Goal: Task Accomplishment & Management: Complete application form

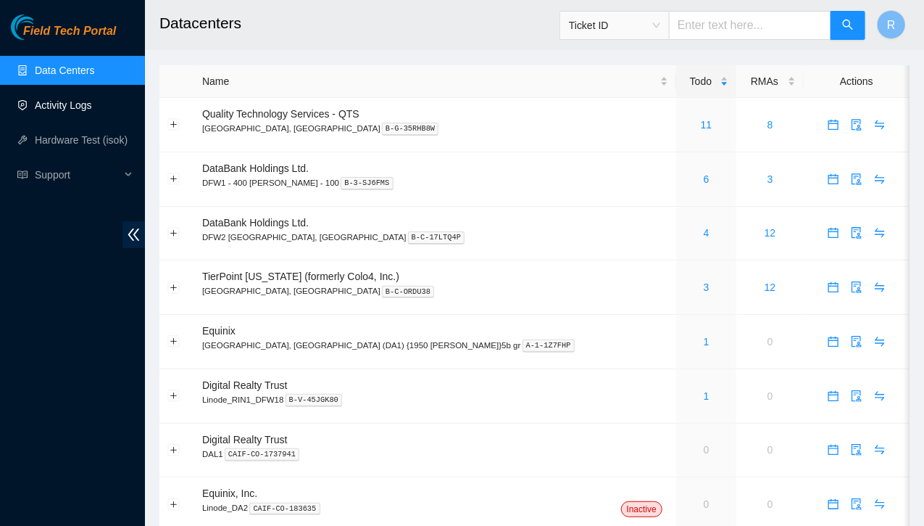
click at [67, 107] on link "Activity Logs" at bounding box center [63, 105] width 57 height 12
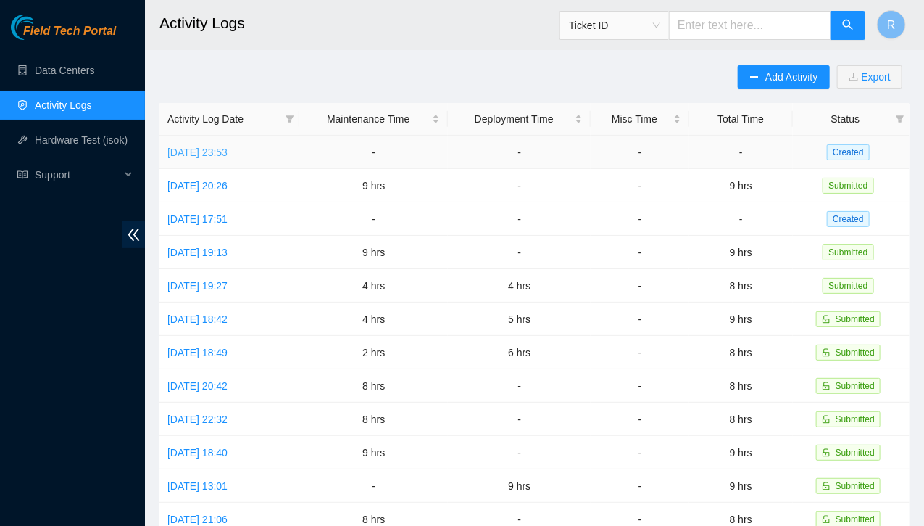
click at [228, 152] on link "[DATE] 23:53" at bounding box center [197, 152] width 60 height 12
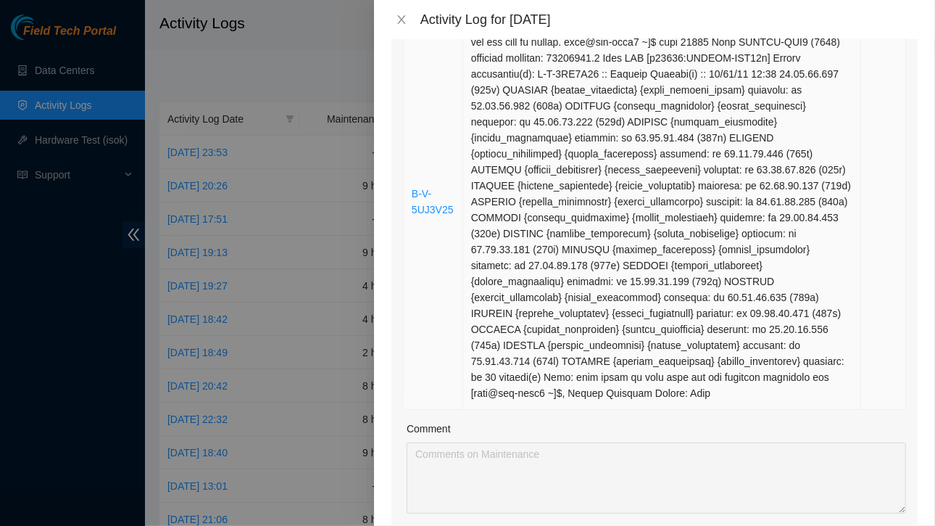
scroll to position [522, 0]
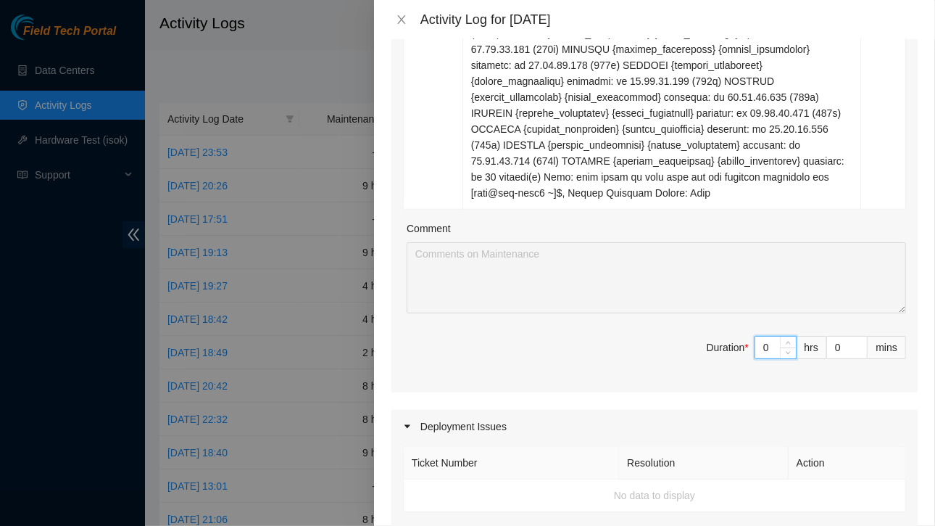
click at [766, 349] on input "0" at bounding box center [775, 347] width 41 height 22
type input "3"
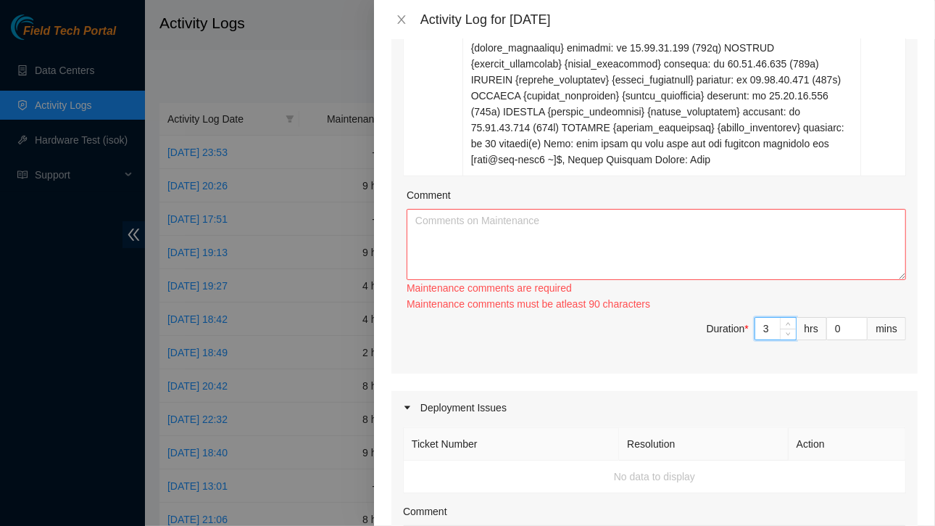
scroll to position [555, 0]
type input "3"
click at [580, 257] on textarea "Comment" at bounding box center [656, 244] width 499 height 71
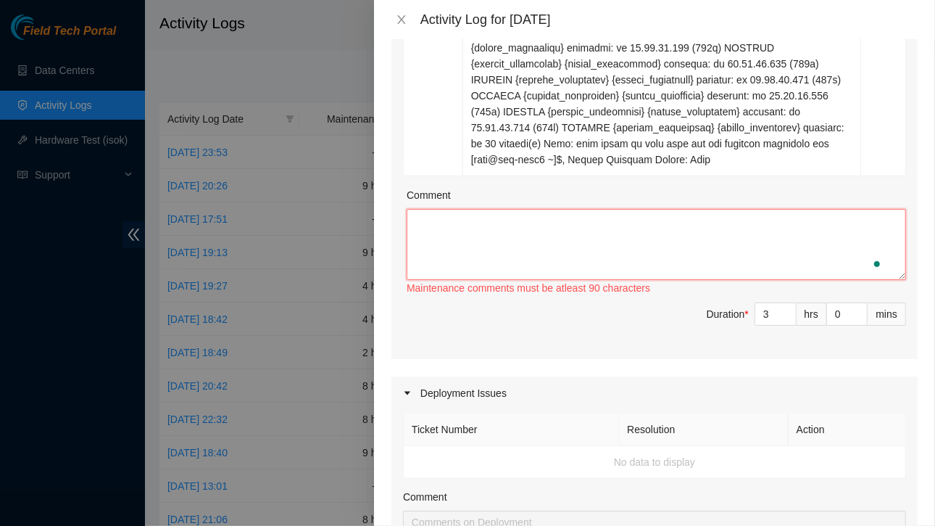
paste textarea "Re: DP Prep | DP83580 - FABRIC-DFW3: Make region(s) Large Region Ready: FABRIC-…"
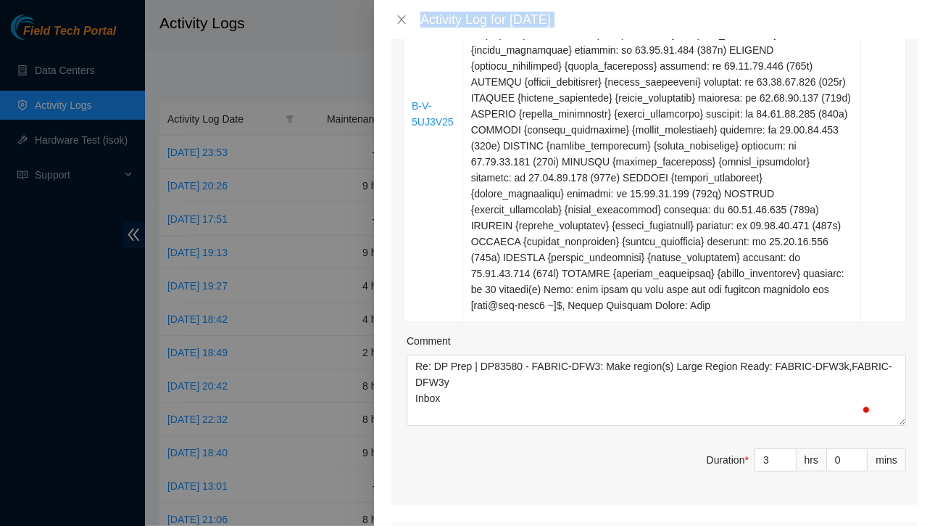
scroll to position [568, 0]
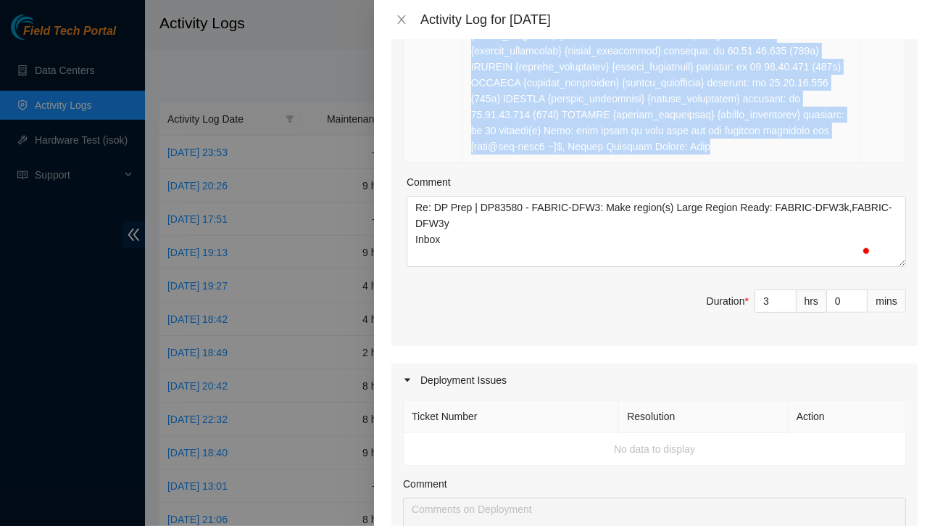
drag, startPoint x: 412, startPoint y: 122, endPoint x: 832, endPoint y: 152, distance: 420.8
copy tr "B-V-5UJ3V25 Resolution: Other, Comment: The reason the rack was down, The PDU t…"
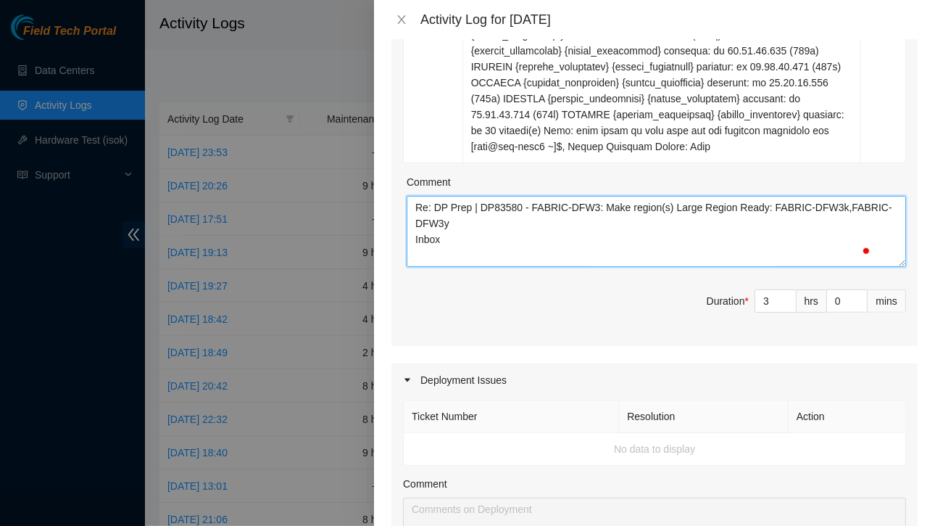
click at [479, 223] on textarea "Re: DP Prep | DP83580 - FABRIC-DFW3: Make region(s) Large Region Ready: FABRIC-…" at bounding box center [656, 231] width 499 height 71
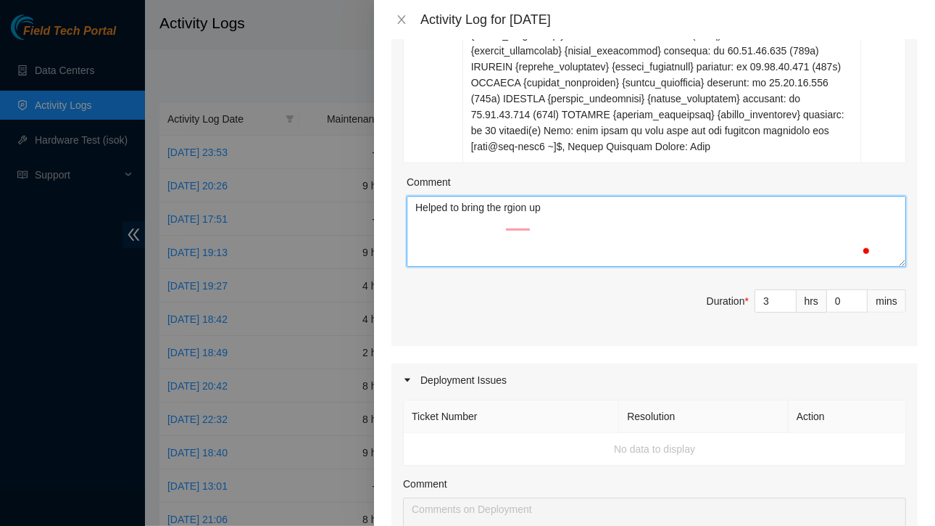
paste textarea "B-V-5UJ3V25 Resolution: Other, Comment: The reason the rack was down, The PDU t…"
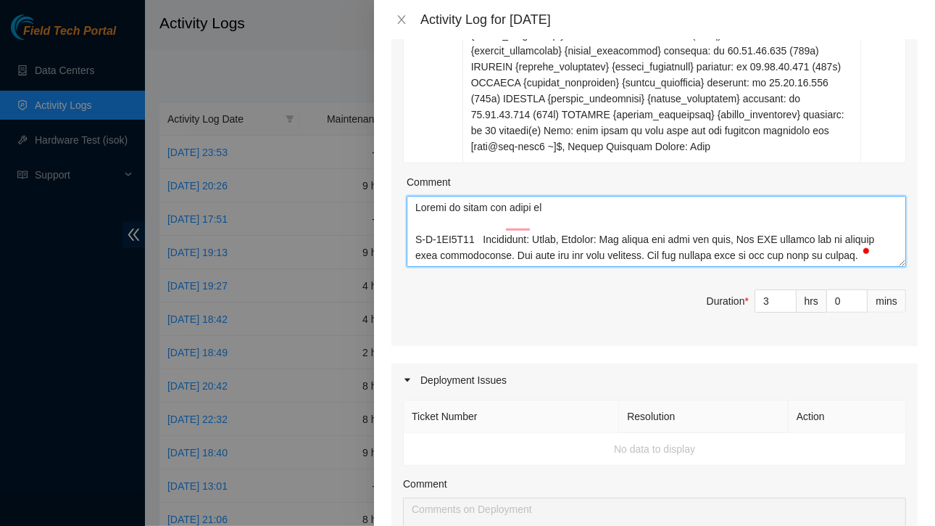
scroll to position [0, 0]
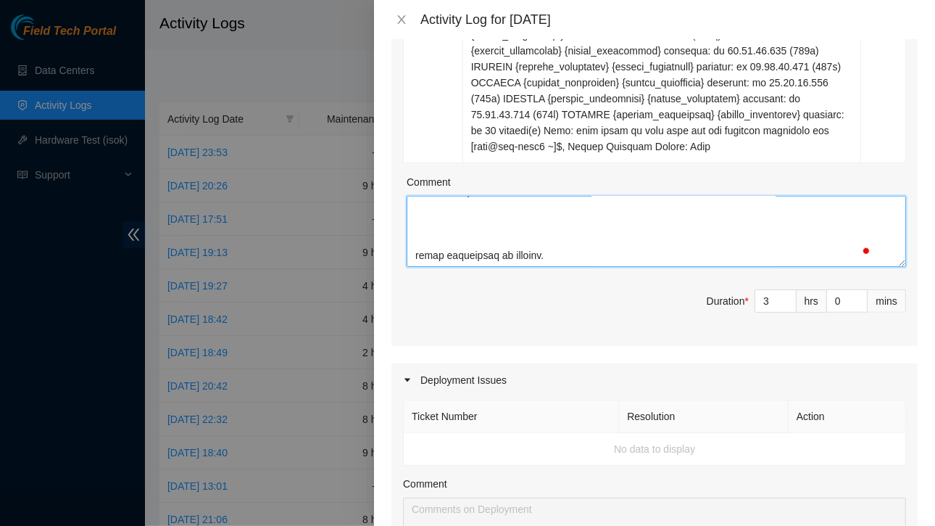
drag, startPoint x: 414, startPoint y: 221, endPoint x: 526, endPoint y: 268, distance: 121.8
click at [526, 268] on div "Ticket Number Resolution Action B-V-5UJ3V25 Comment Duration * 3 hrs 0 mins" at bounding box center [654, 21] width 526 height 650
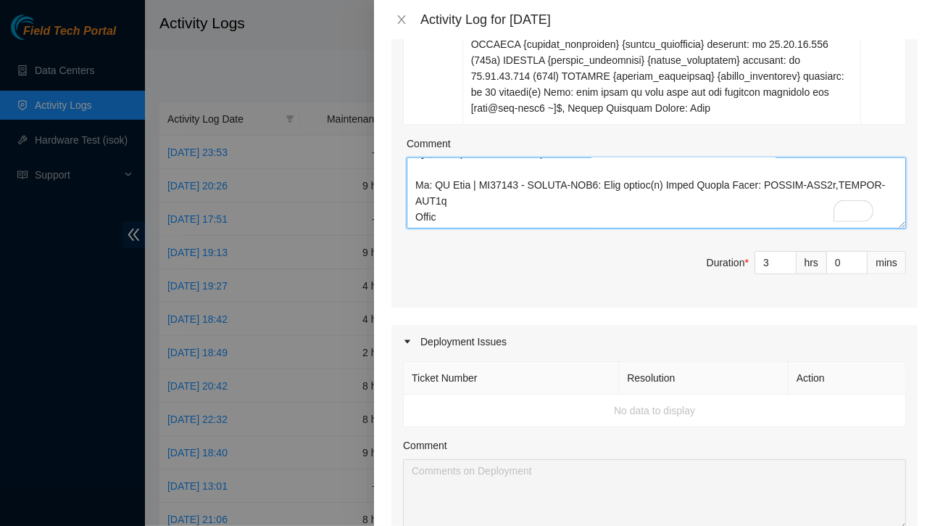
paste textarea "[PERSON_NAME][DATE] 3:14 PM ([DATE]) Hello team, Thank you Vural. FT's assigned…"
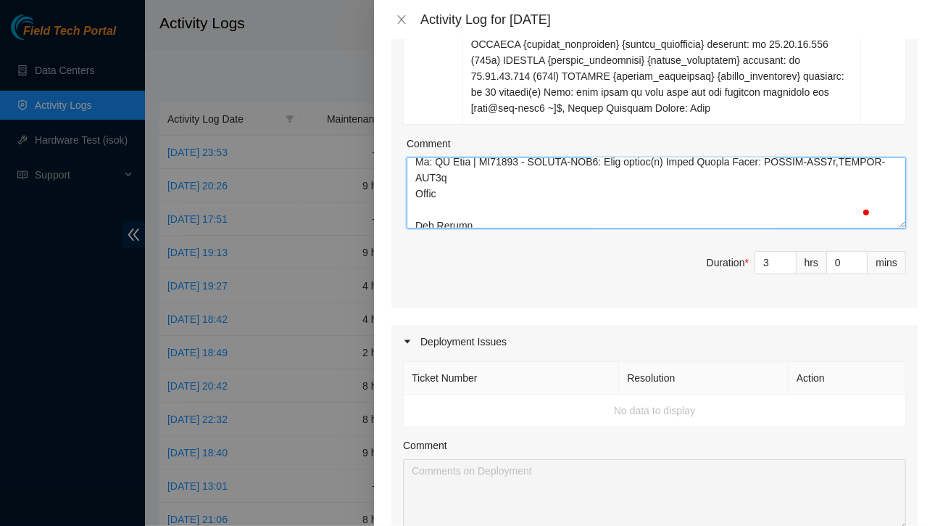
drag, startPoint x: 476, startPoint y: 194, endPoint x: 518, endPoint y: 195, distance: 42.8
click at [518, 195] on textarea "Comment" at bounding box center [656, 192] width 499 height 71
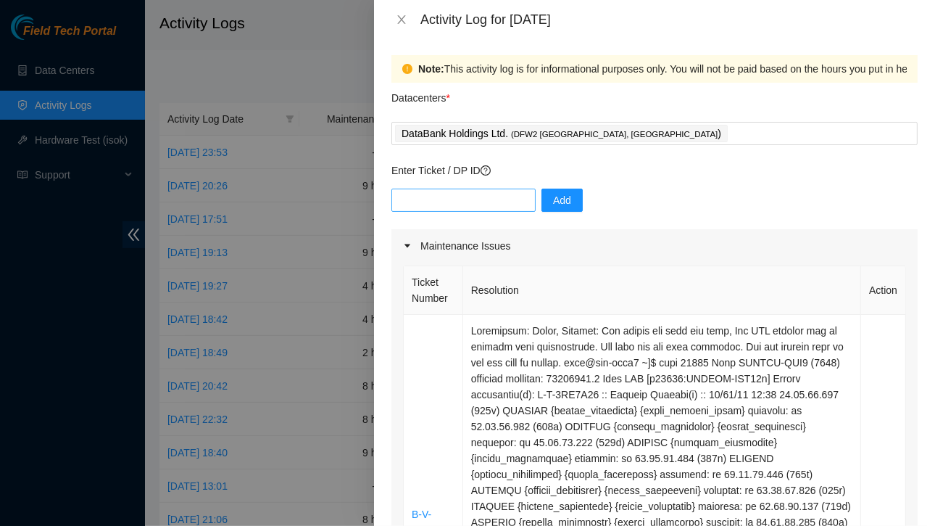
type textarea "Helped to bring the rgion up B-V-5UJ3V25 Resolution: Other, Comment: The reason…"
click at [416, 207] on input "text" at bounding box center [463, 199] width 144 height 23
paste input "DP83580"
type input "DP83580"
click at [553, 204] on span "Add" at bounding box center [562, 200] width 18 height 16
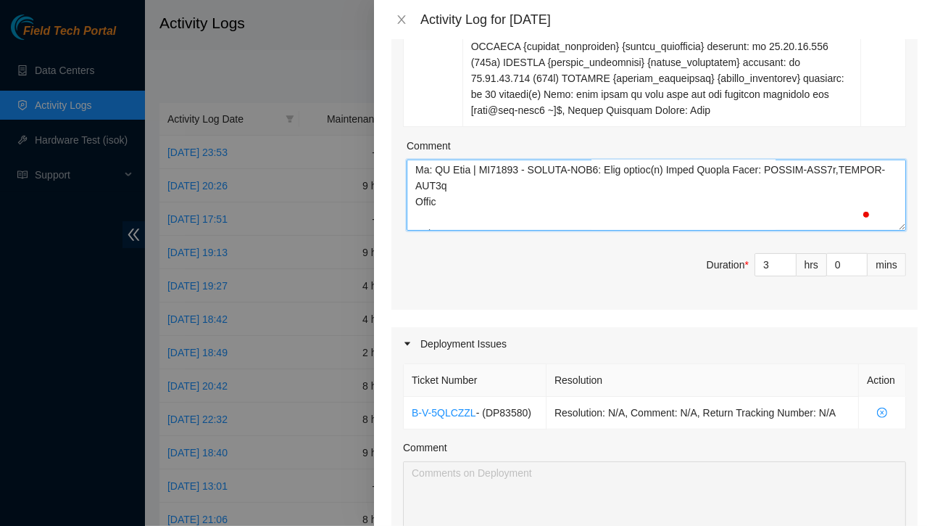
drag, startPoint x: 416, startPoint y: 183, endPoint x: 518, endPoint y: 173, distance: 102.7
click at [518, 173] on textarea "Comment" at bounding box center [656, 194] width 499 height 71
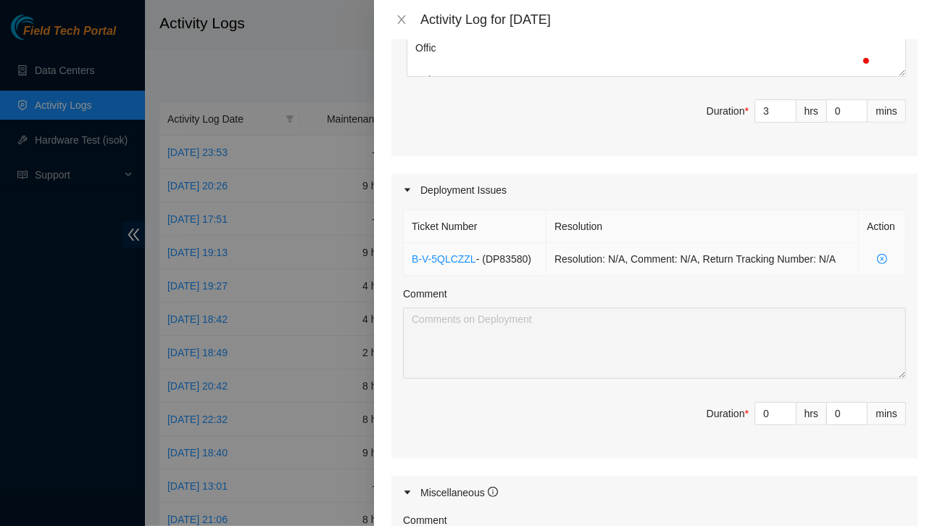
click at [655, 247] on td "Resolution: N/A, Comment: N/A, Return Tracking Number: N/A" at bounding box center [703, 259] width 312 height 33
click at [440, 188] on div "Deployment Issues" at bounding box center [654, 189] width 526 height 33
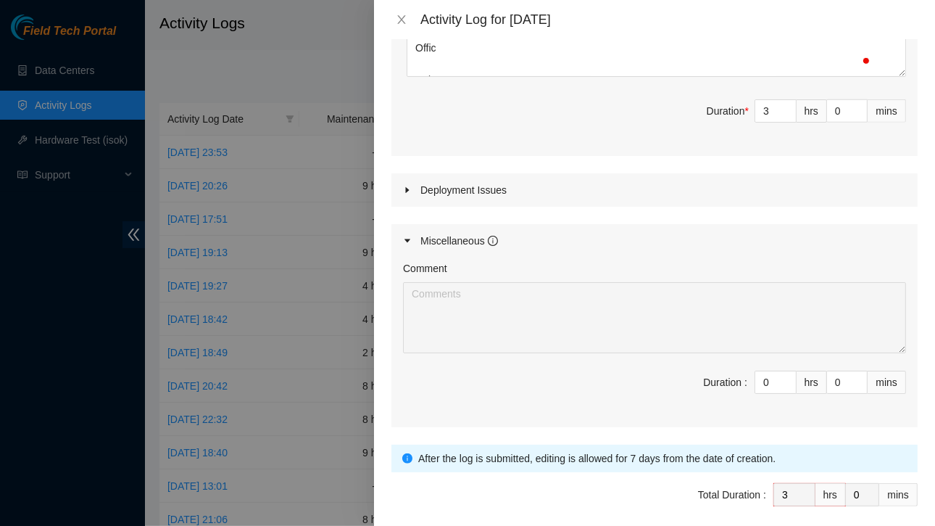
click at [441, 188] on div "Deployment Issues" at bounding box center [654, 189] width 526 height 33
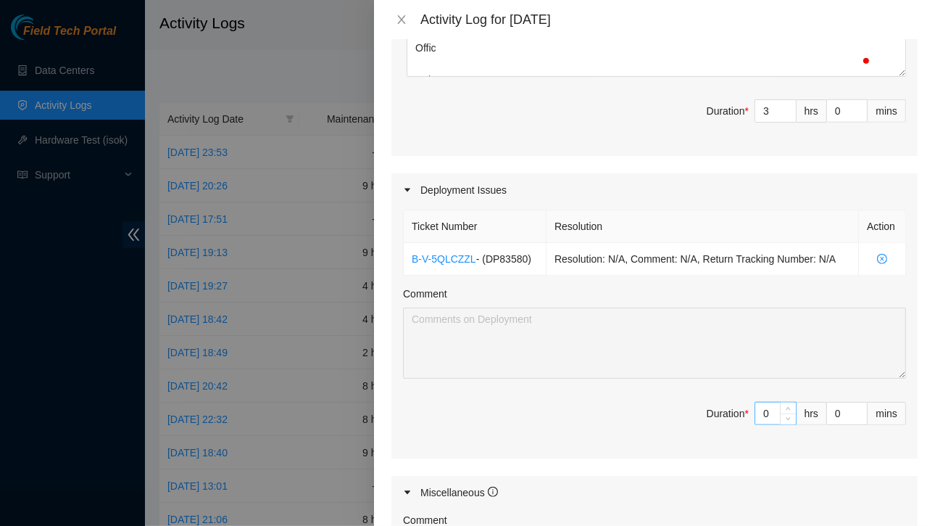
click at [761, 412] on input "0" at bounding box center [775, 413] width 41 height 22
type input "5"
type input "8"
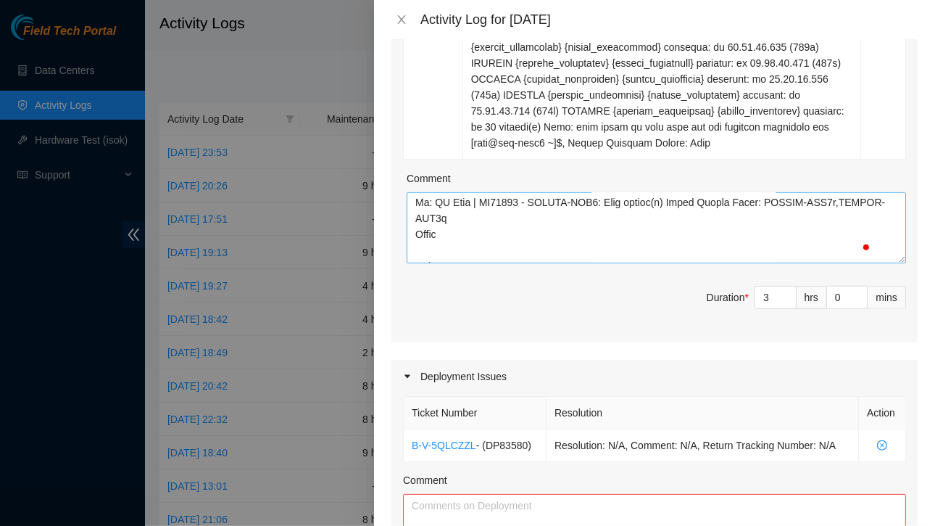
type input "5"
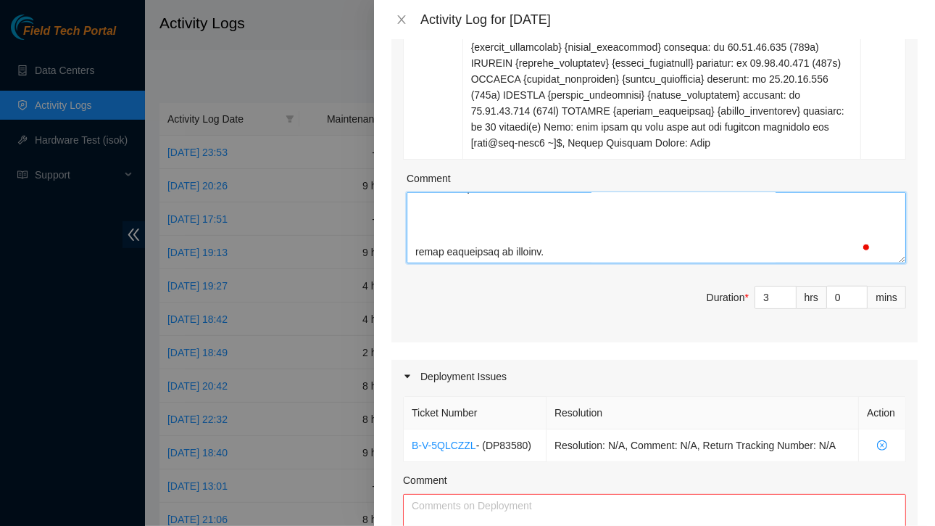
drag, startPoint x: 415, startPoint y: 231, endPoint x: 572, endPoint y: 256, distance: 159.3
click at [572, 256] on textarea "Comment" at bounding box center [656, 227] width 499 height 71
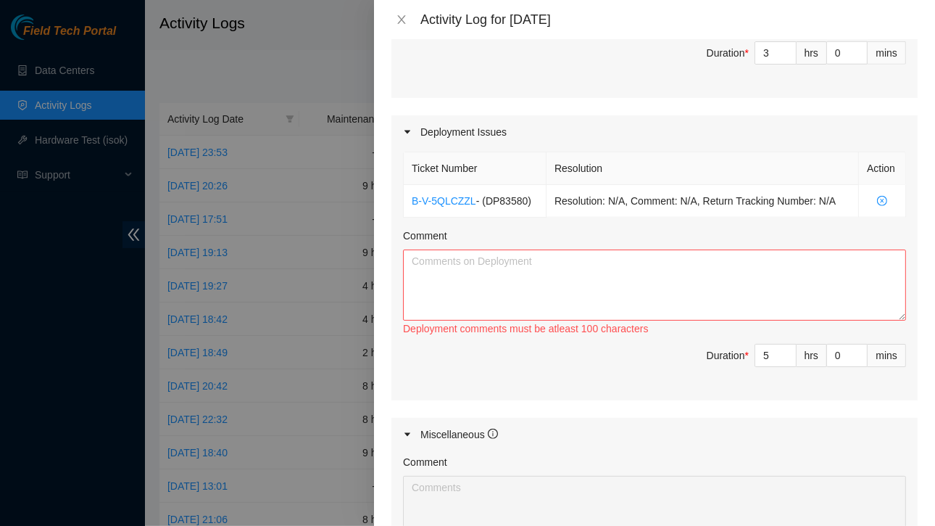
type textarea "Helped to bring the rgion up B-V-5UJ3V25 Resolution: Other, Comment: The reason…"
click at [458, 280] on textarea "Comment" at bounding box center [654, 284] width 503 height 71
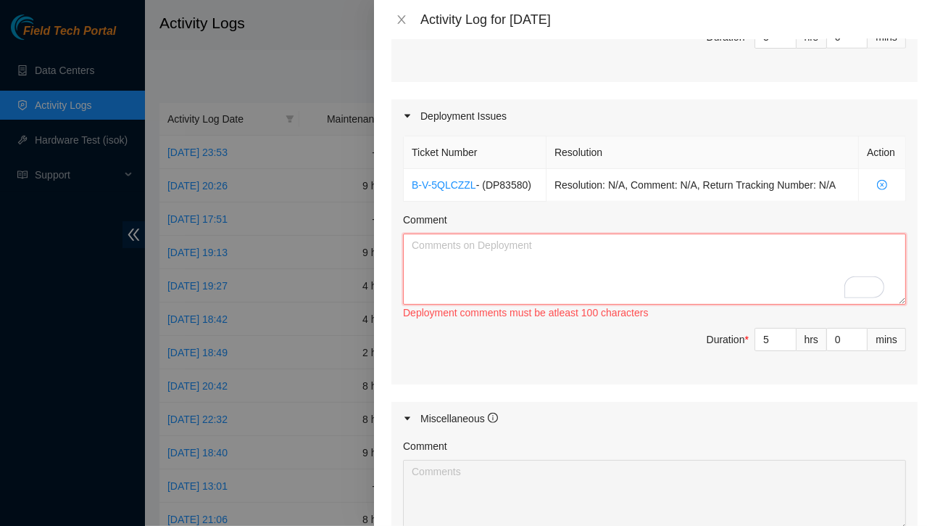
paste textarea "Re: DP Prep | DP83580 - FABRIC-DFW3: Make region(s) Large Region Ready: FABRIC-…"
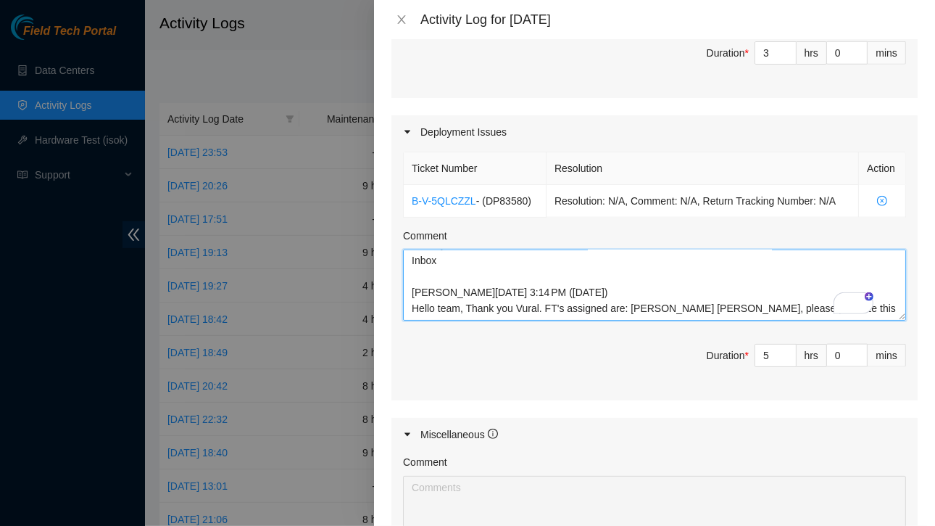
drag, startPoint x: 410, startPoint y: 251, endPoint x: 563, endPoint y: 302, distance: 161.2
click at [563, 302] on textarea "Re: DP Prep | DP83580 - FABRIC-DFW3: Make region(s) Large Region Ready: FABRIC-…" at bounding box center [654, 284] width 503 height 71
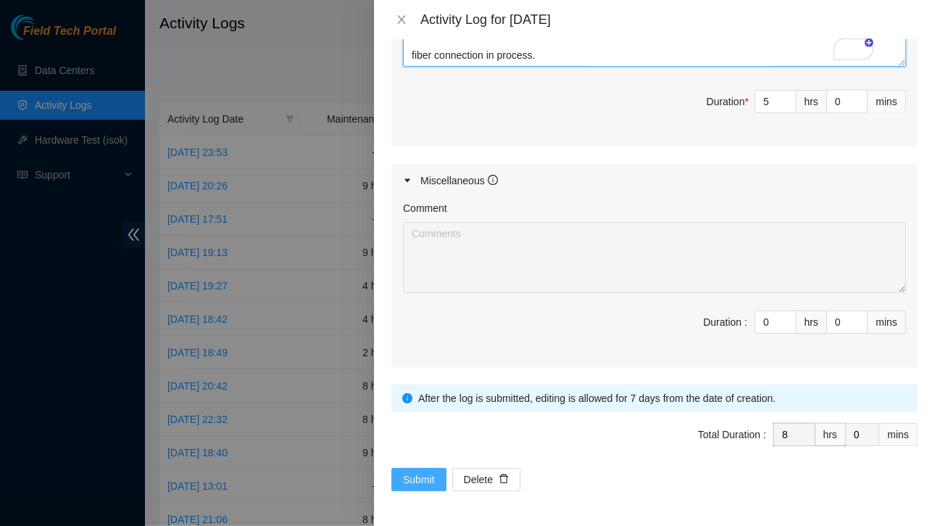
type textarea "Re: DP Prep | DP83580 - FABRIC-DFW3: Make region(s) Large Region Ready: FABRIC-…"
click at [413, 471] on span "Submit" at bounding box center [419, 479] width 32 height 16
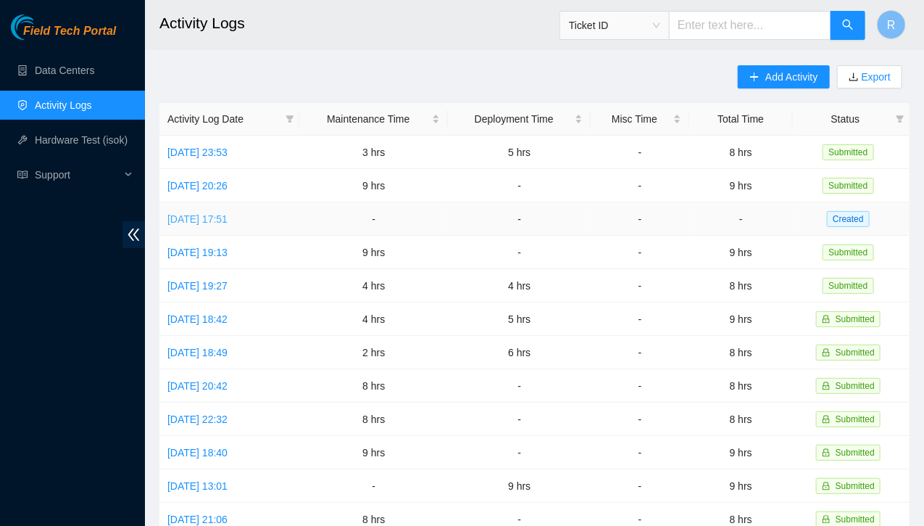
click at [228, 220] on link "[DATE] 17:51" at bounding box center [197, 219] width 60 height 12
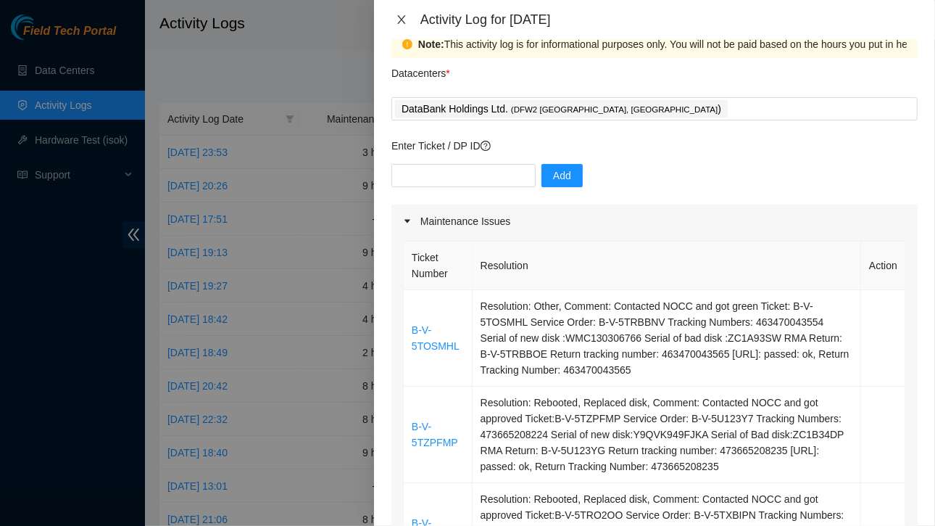
click at [410, 15] on button "Close" at bounding box center [401, 20] width 20 height 14
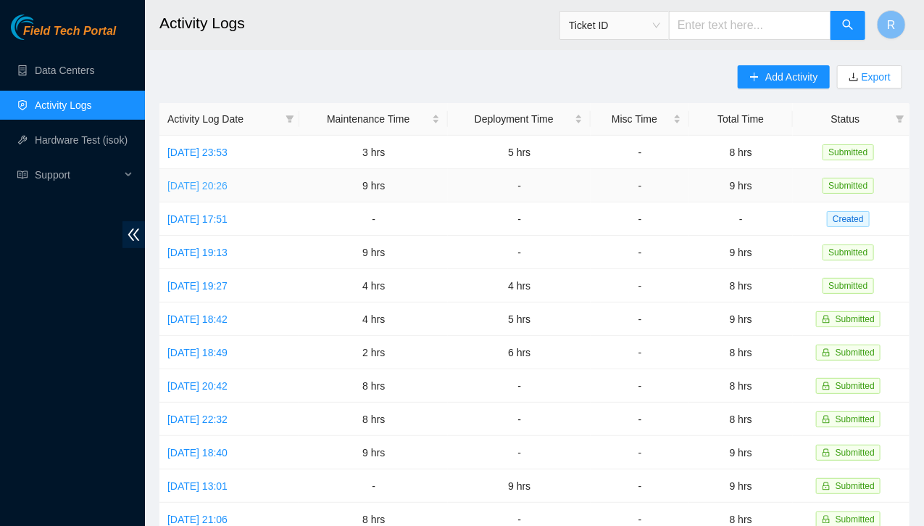
click at [189, 180] on link "[DATE] 20:26" at bounding box center [197, 186] width 60 height 12
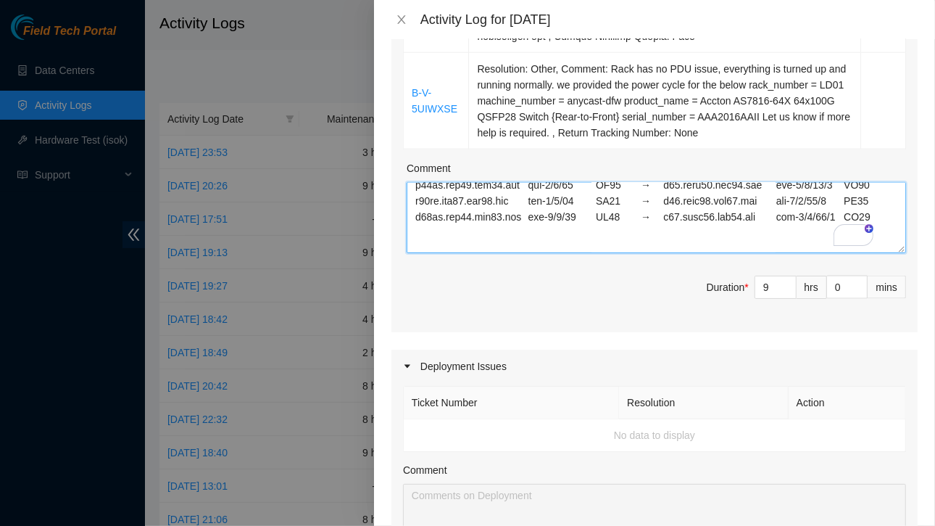
drag, startPoint x: 415, startPoint y: 200, endPoint x: 697, endPoint y: 218, distance: 281.9
click at [697, 218] on textarea "Comment" at bounding box center [656, 217] width 499 height 71
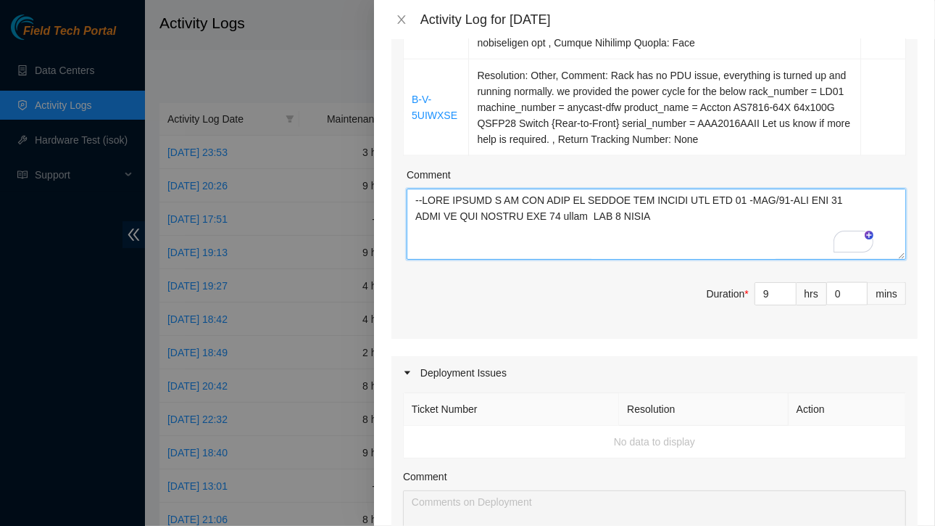
click at [499, 236] on textarea "Comment" at bounding box center [656, 223] width 499 height 71
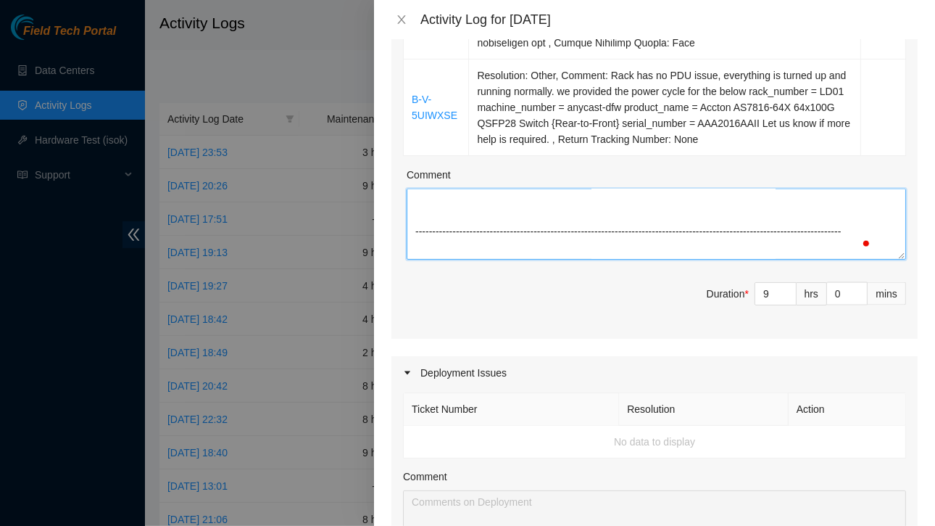
drag, startPoint x: 415, startPoint y: 212, endPoint x: 646, endPoint y: 202, distance: 230.8
click at [646, 202] on textarea "Comment" at bounding box center [656, 223] width 499 height 71
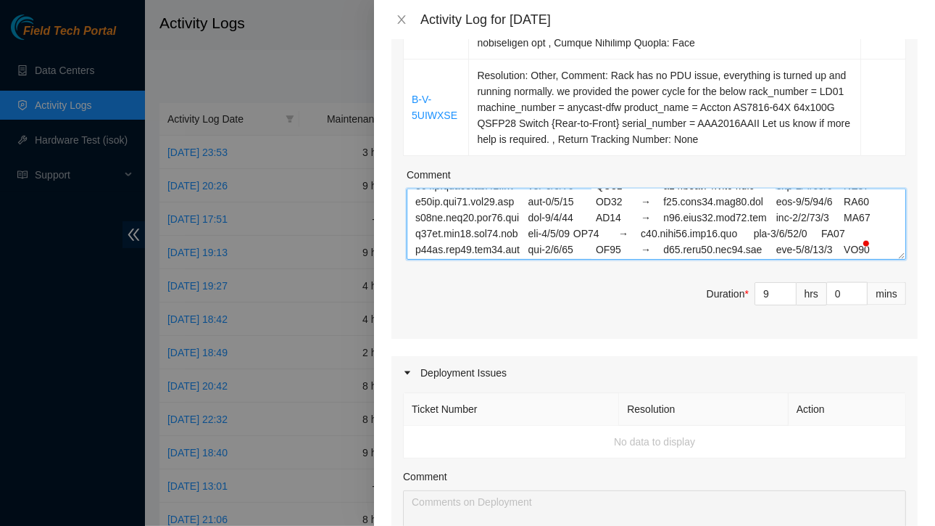
drag, startPoint x: 593, startPoint y: 212, endPoint x: 531, endPoint y: 218, distance: 62.7
click at [531, 218] on textarea "Comment" at bounding box center [656, 223] width 499 height 71
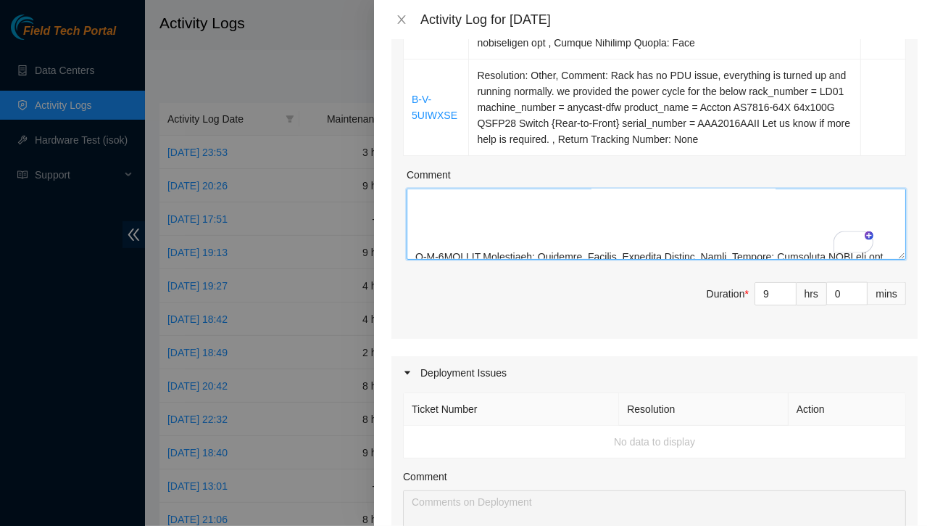
drag, startPoint x: 415, startPoint y: 214, endPoint x: 523, endPoint y: 223, distance: 109.1
click at [523, 223] on textarea "Comment" at bounding box center [656, 223] width 499 height 71
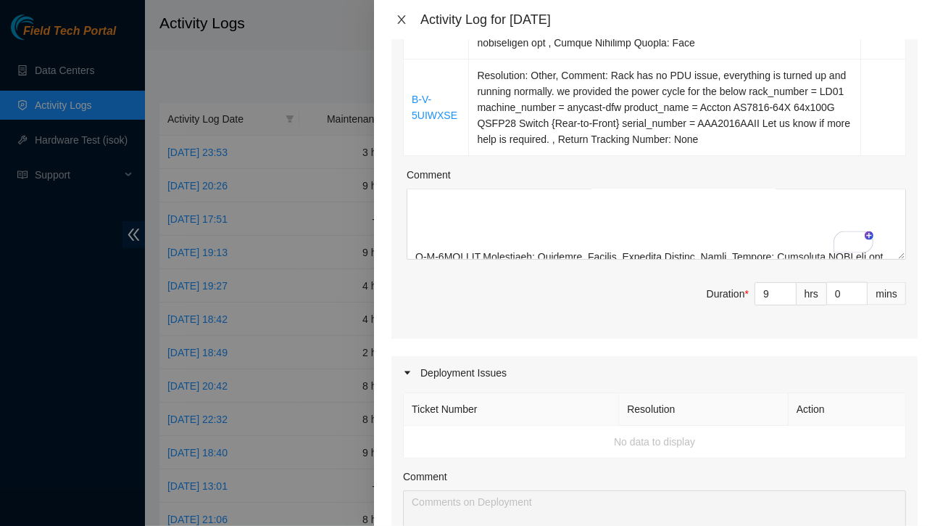
click at [402, 20] on icon "close" at bounding box center [401, 19] width 8 height 9
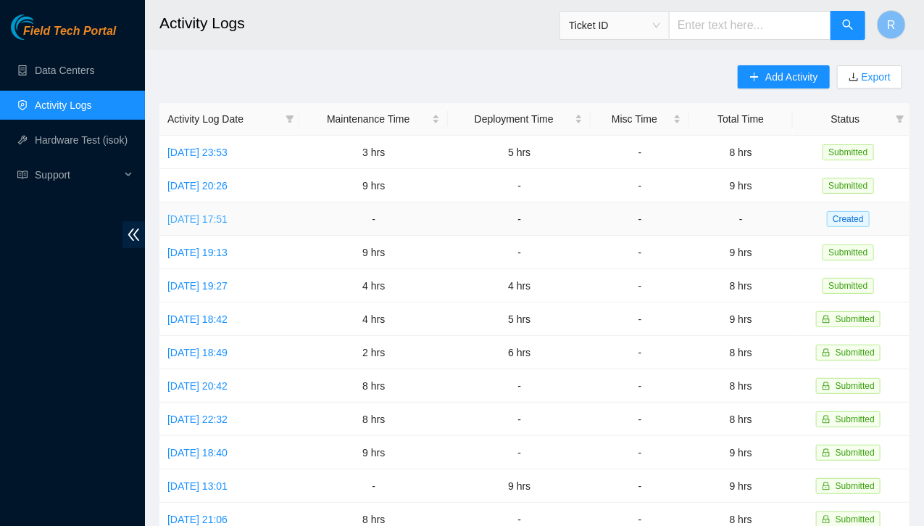
click at [228, 219] on link "[DATE] 17:51" at bounding box center [197, 219] width 60 height 12
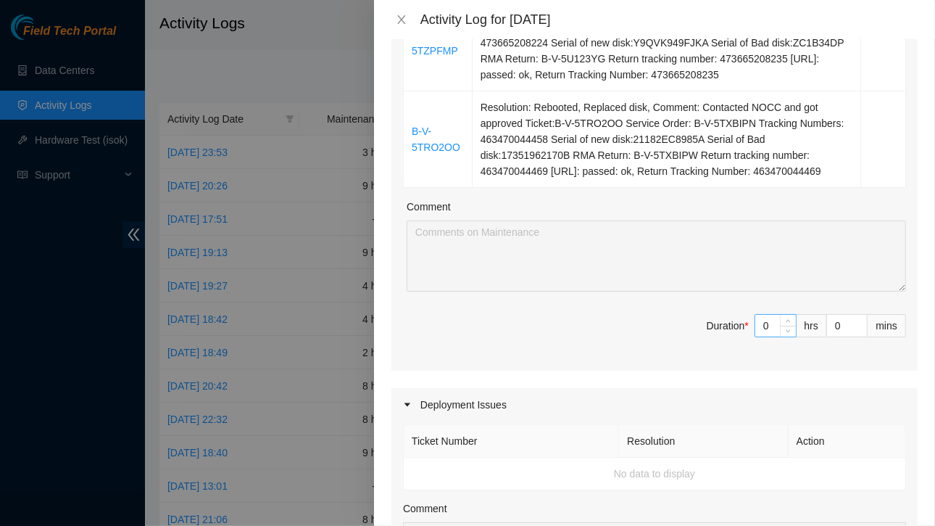
click at [764, 326] on input "0" at bounding box center [775, 326] width 41 height 22
click at [767, 323] on input at bounding box center [775, 326] width 41 height 22
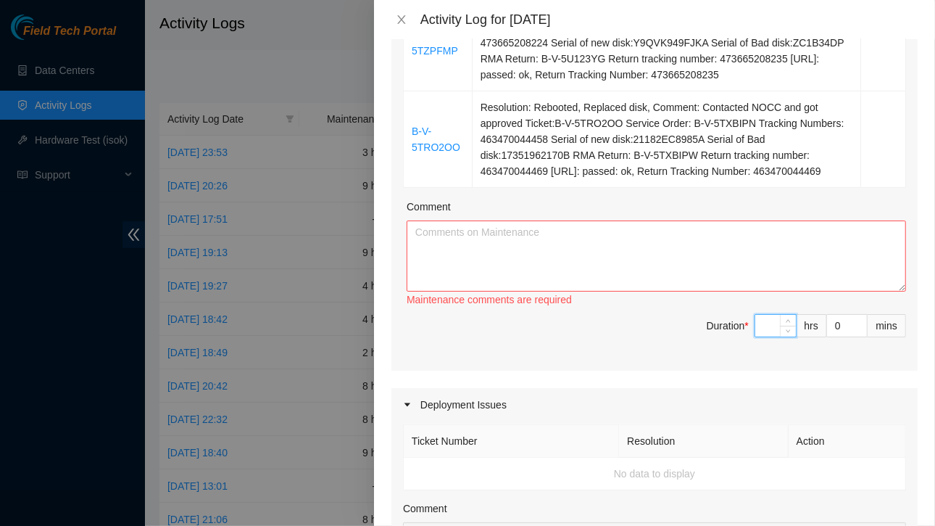
type input "5"
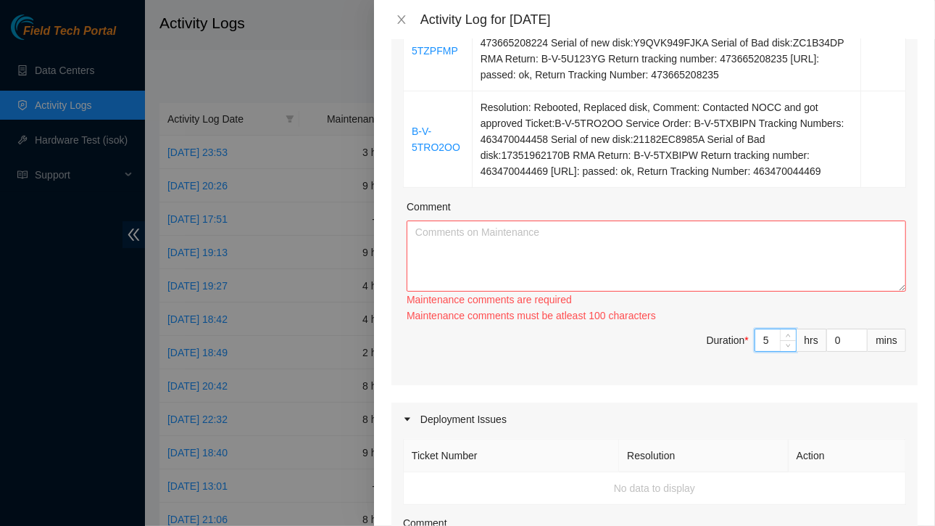
type input "5"
click at [674, 262] on textarea "Comment" at bounding box center [656, 255] width 499 height 71
paste textarea "Loremipsumd Sitame Cons 9/24 Adipi Elit: 4:68 SE do 2/90 2:19EI Temp Incidid Ut…"
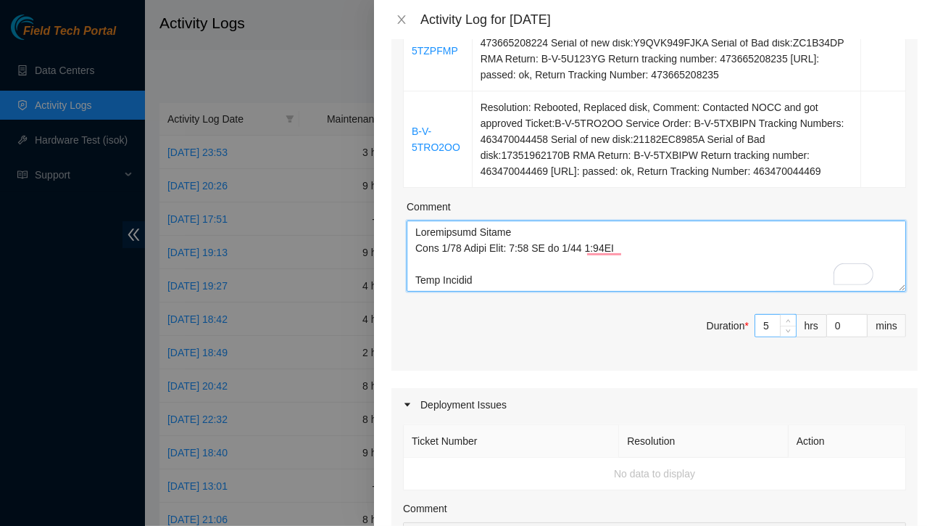
type textarea "Loremipsumd Sitame Cons 9/24 Adipi Elit: 4:68 SE do 2/90 2:19EI Temp Incidid Ut…"
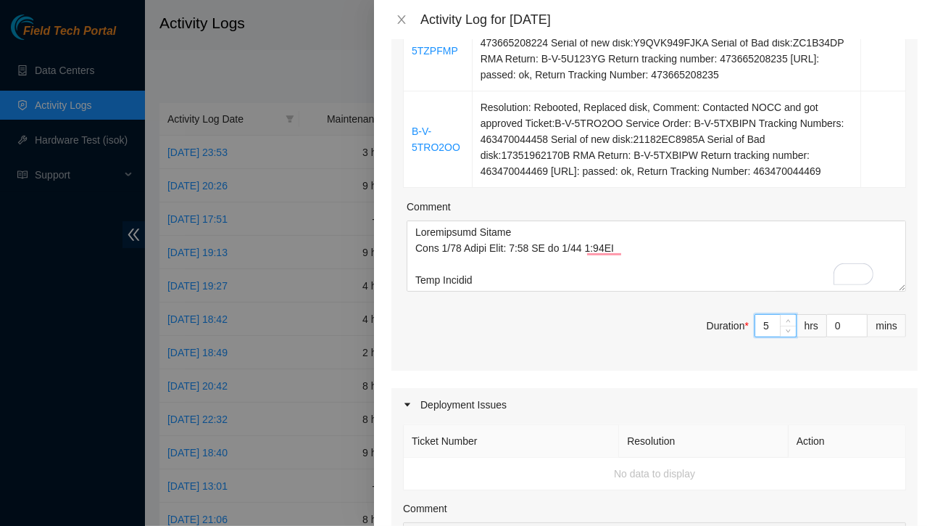
click at [763, 325] on input "5" at bounding box center [775, 326] width 41 height 22
type input "0"
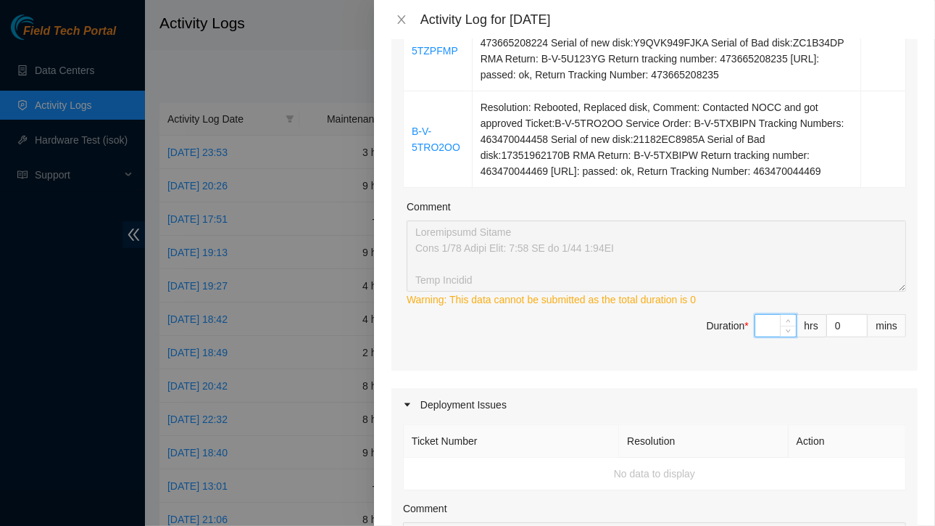
type input "1"
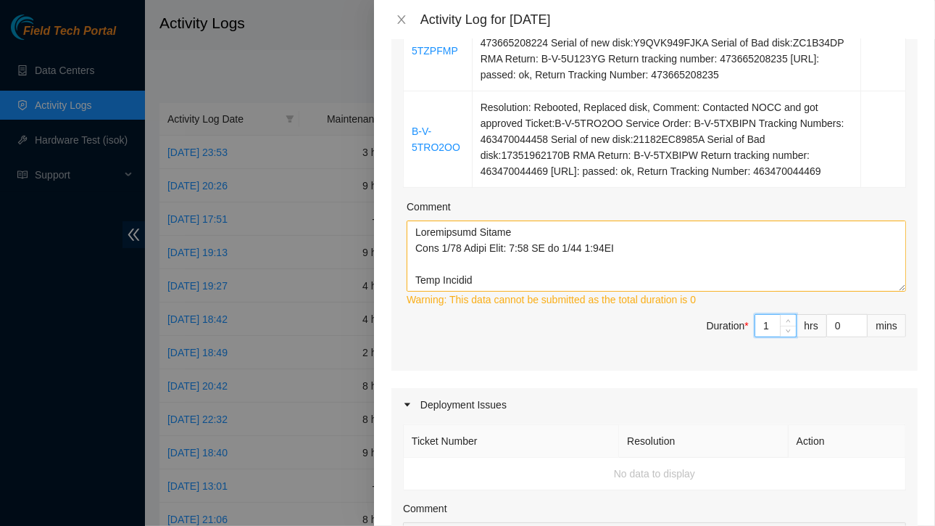
type input "11"
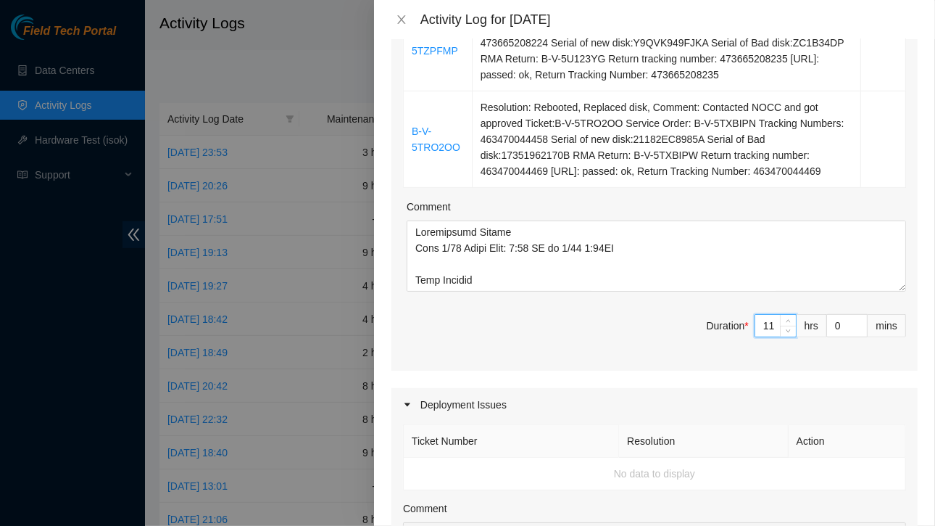
type input "11"
click at [665, 301] on div "Ticket Number Resolution Action B-V-5TOSMHL Resolution: Other, Comment: Contact…" at bounding box center [654, 108] width 526 height 524
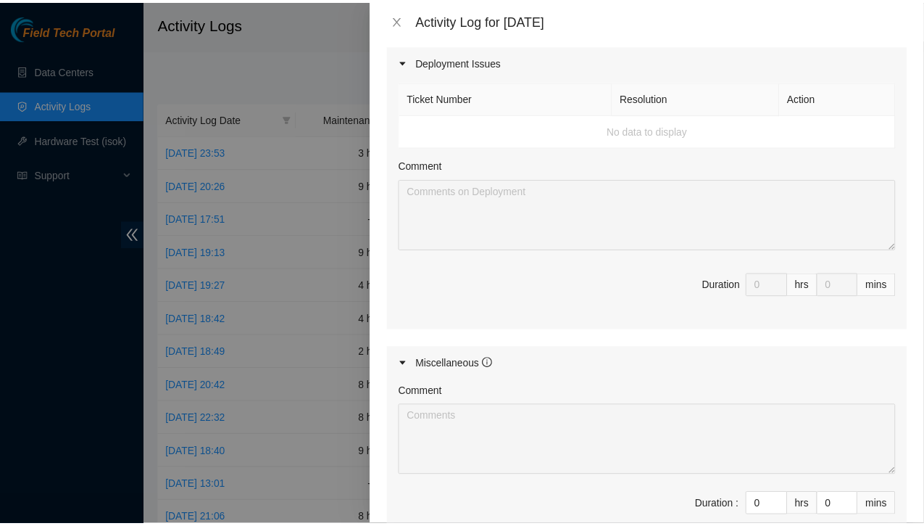
scroll to position [937, 0]
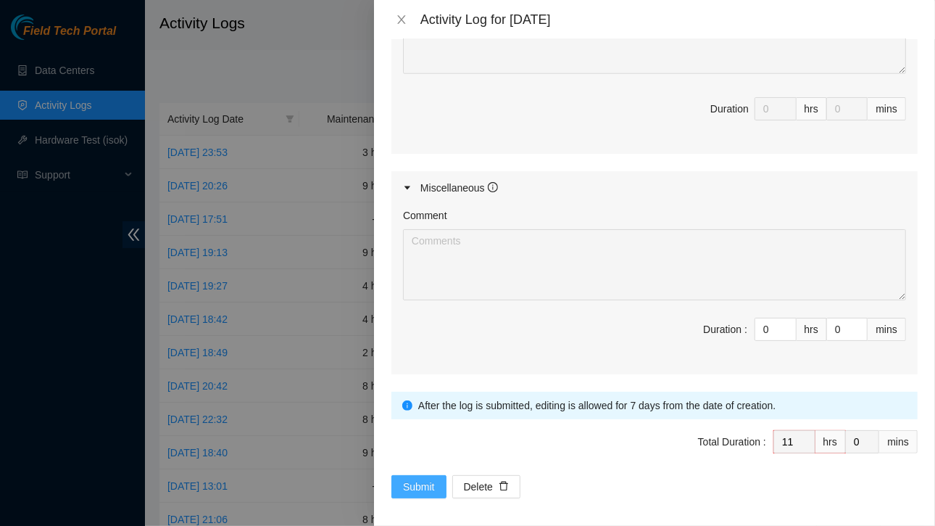
click at [412, 479] on span "Submit" at bounding box center [419, 486] width 32 height 16
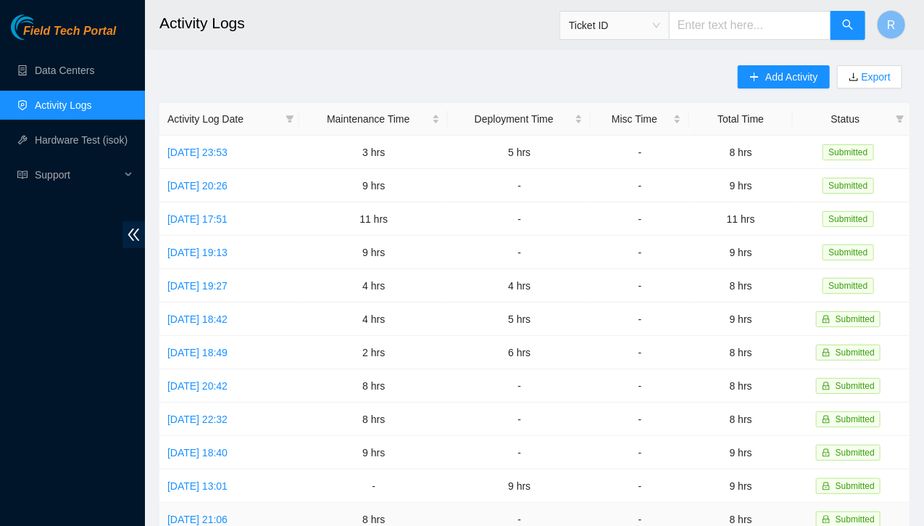
click at [532, 505] on td "-" at bounding box center [519, 518] width 143 height 33
